Goal: Information Seeking & Learning: Check status

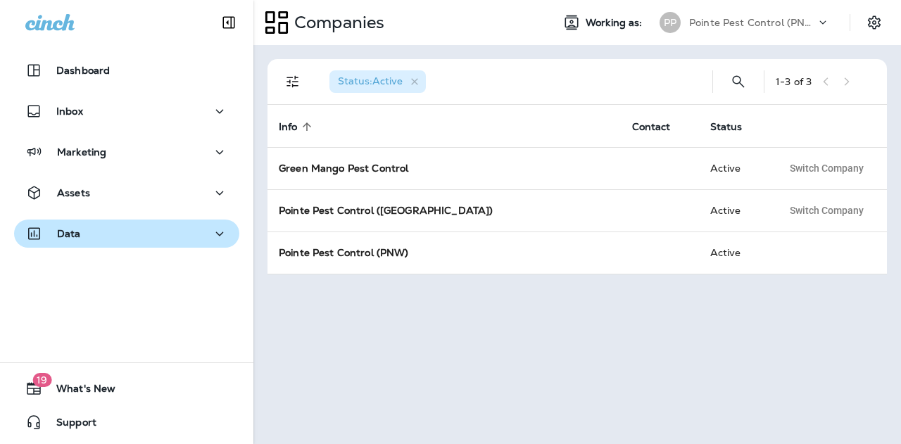
click at [78, 237] on p "Data" at bounding box center [69, 233] width 24 height 11
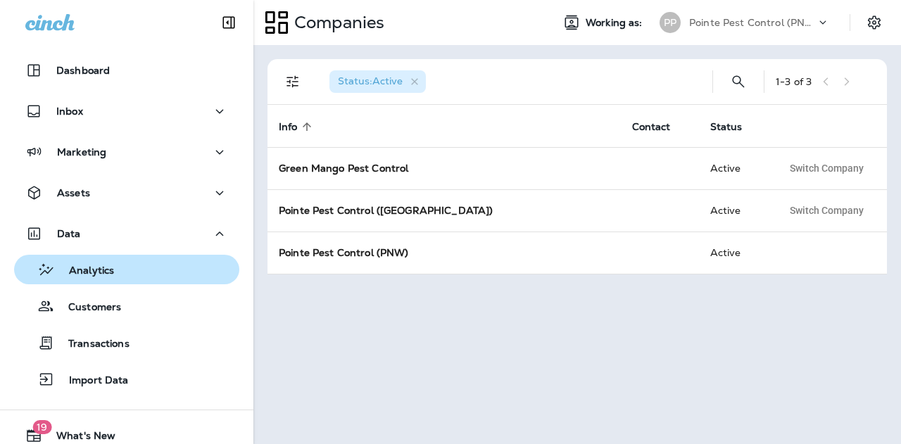
click at [86, 265] on p "Analytics" at bounding box center [84, 271] width 59 height 13
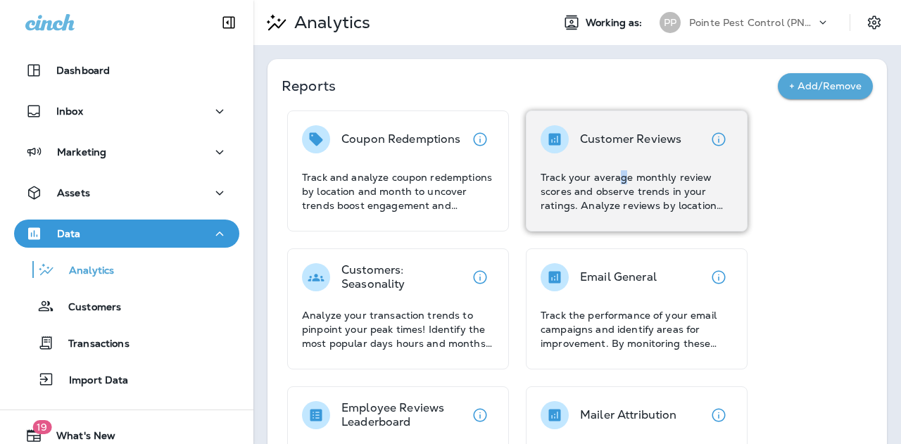
click at [620, 182] on p "Track your average monthly review scores and observe trends in your ratings. An…" at bounding box center [637, 191] width 192 height 42
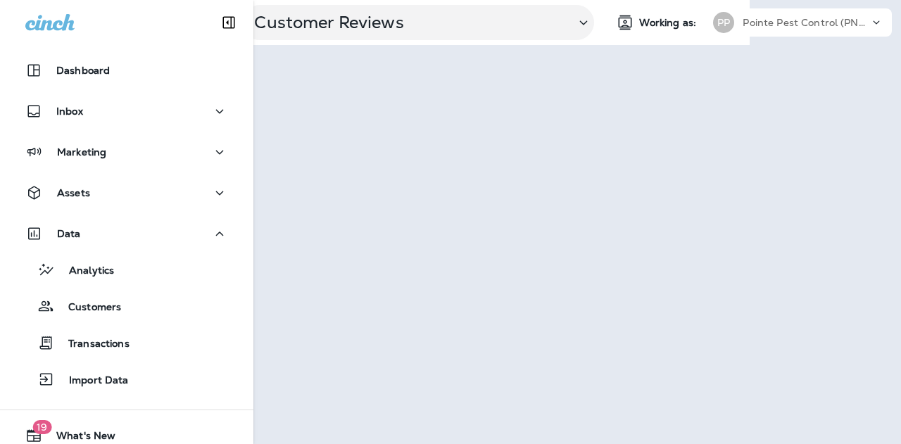
scroll to position [0, 139]
click at [890, 24] on icon at bounding box center [888, 22] width 14 height 14
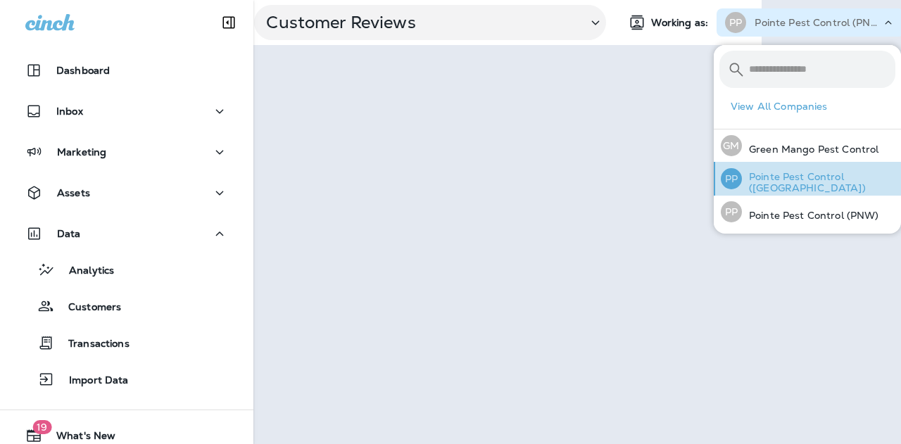
click at [833, 171] on p "Pointe Pest Control ([GEOGRAPHIC_DATA])" at bounding box center [818, 182] width 153 height 23
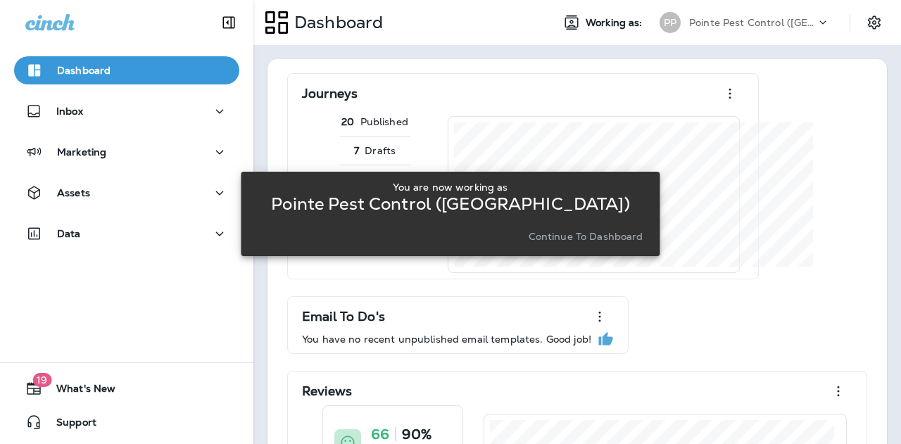
click at [598, 54] on div "You are now working as Pointe Pest Control (Chicago) Continue to Dashboard" at bounding box center [450, 213] width 419 height 427
click at [552, 237] on p "Continue to Dashboard" at bounding box center [586, 236] width 115 height 11
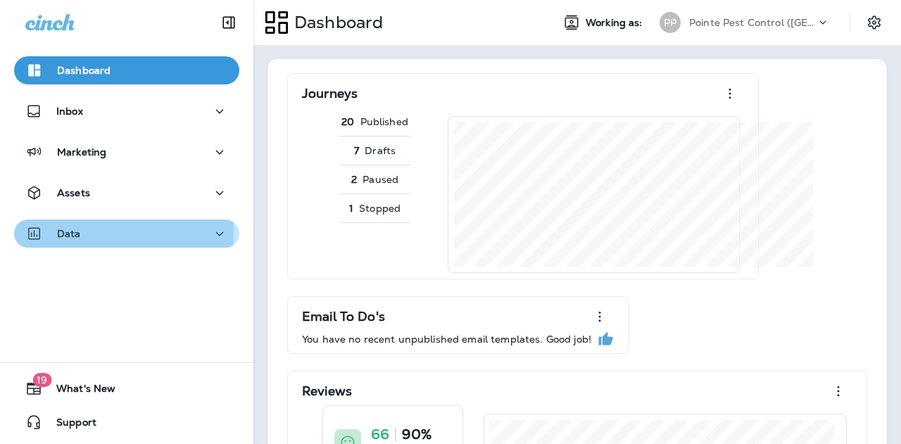
click at [93, 233] on div "Data" at bounding box center [126, 234] width 203 height 18
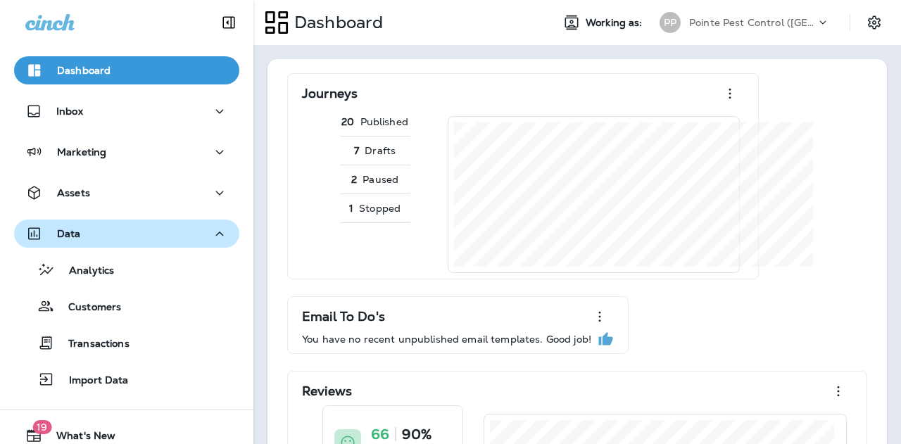
scroll to position [46, 0]
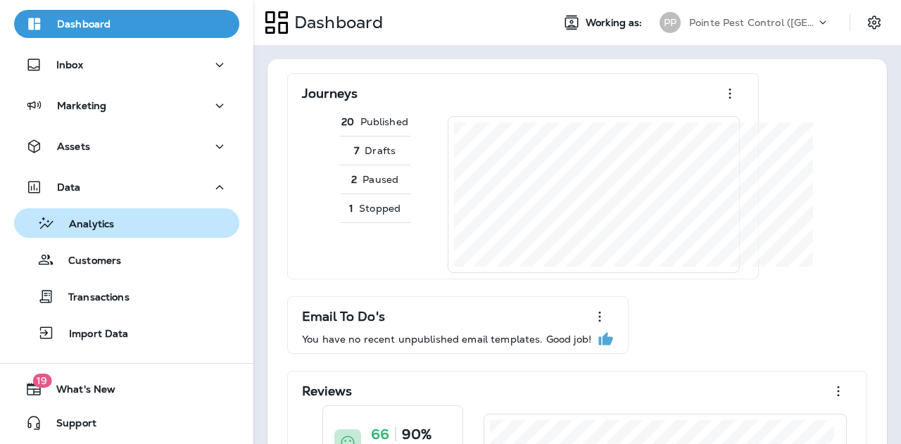
click at [111, 223] on p "Analytics" at bounding box center [84, 224] width 59 height 13
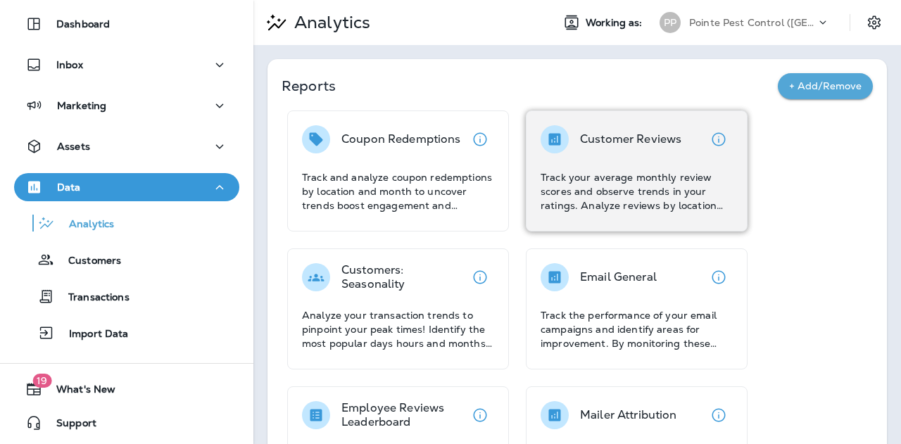
click at [632, 187] on p "Track your average monthly review scores and observe trends in your ratings. An…" at bounding box center [637, 191] width 192 height 42
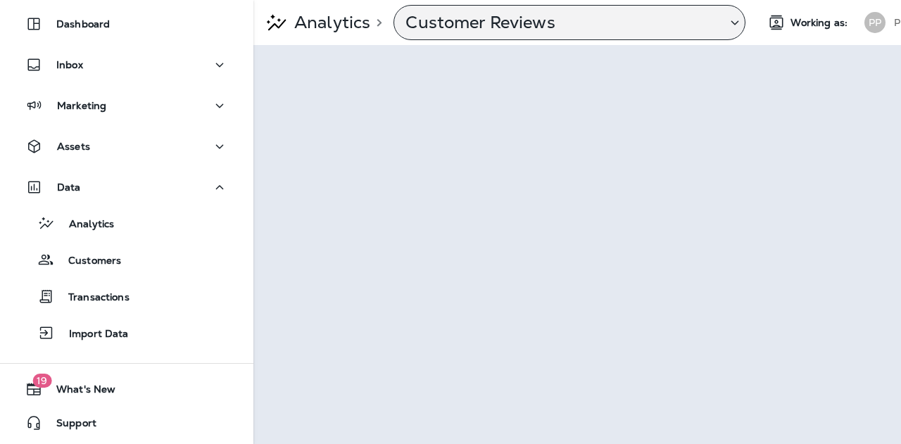
click at [457, 30] on p "Customer Reviews" at bounding box center [560, 22] width 310 height 21
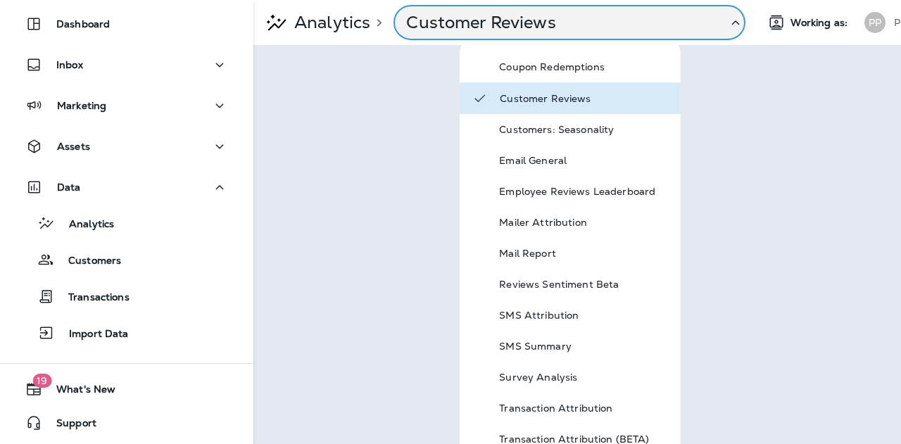
click at [435, 42] on div "Analytics > Customer Reviews Working as: PP Pointe Pest Control (Chicago)" at bounding box center [576, 22] width 647 height 45
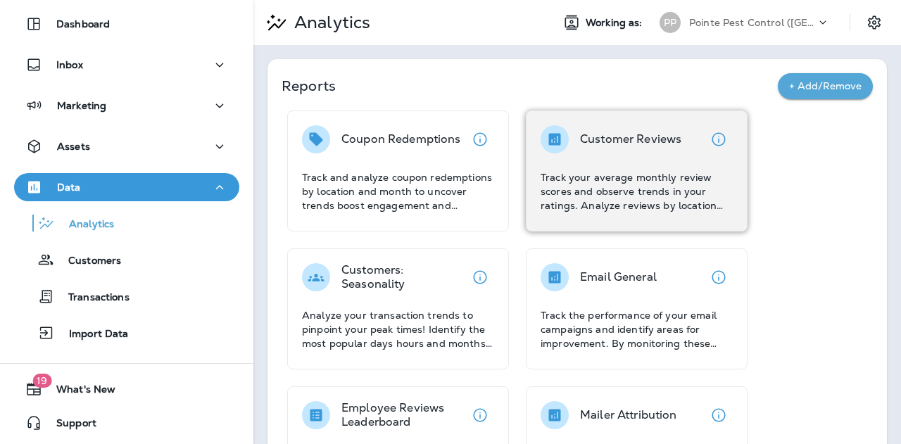
click at [631, 154] on div "Customer Reviews Track your average monthly review scores and observe trends in…" at bounding box center [637, 168] width 192 height 87
